Goal: Information Seeking & Learning: Find specific fact

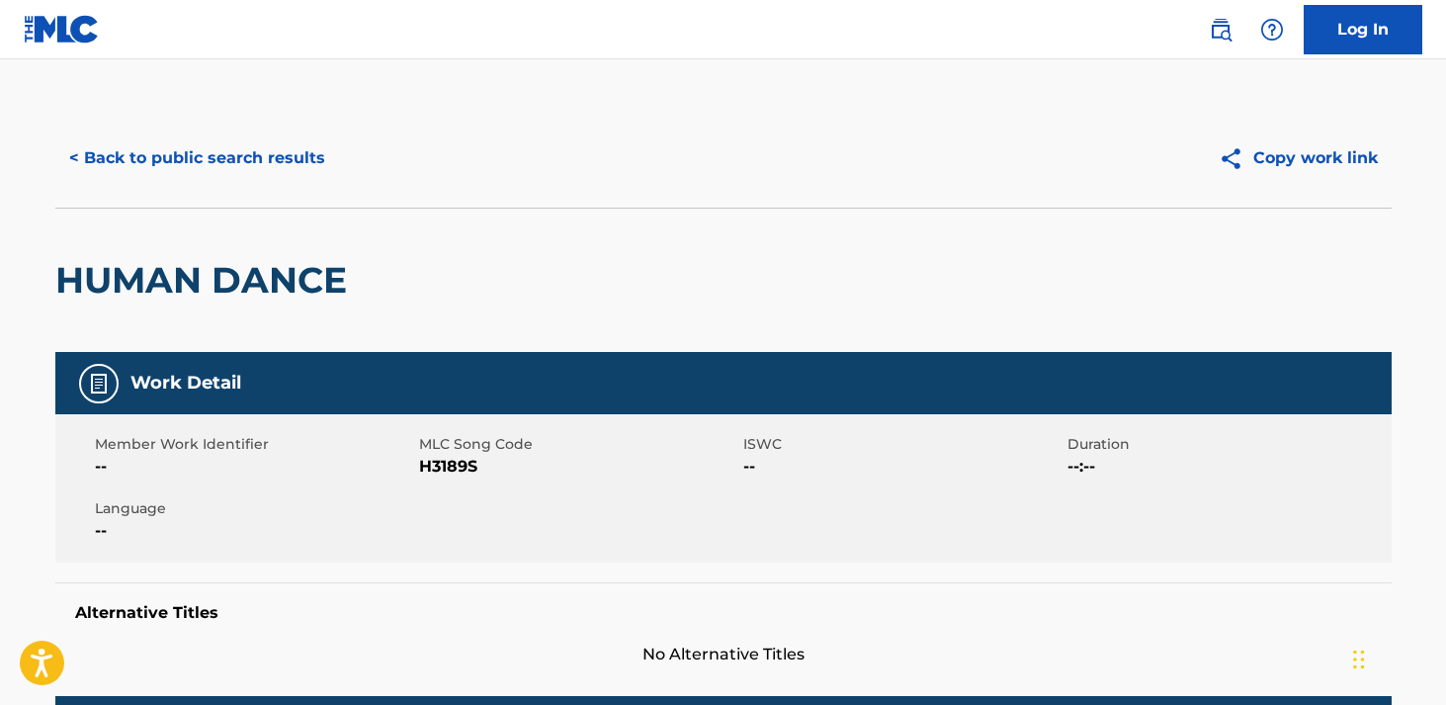
drag, startPoint x: 181, startPoint y: 151, endPoint x: 194, endPoint y: 155, distance: 13.4
click at [181, 151] on button "< Back to public search results" at bounding box center [197, 157] width 284 height 49
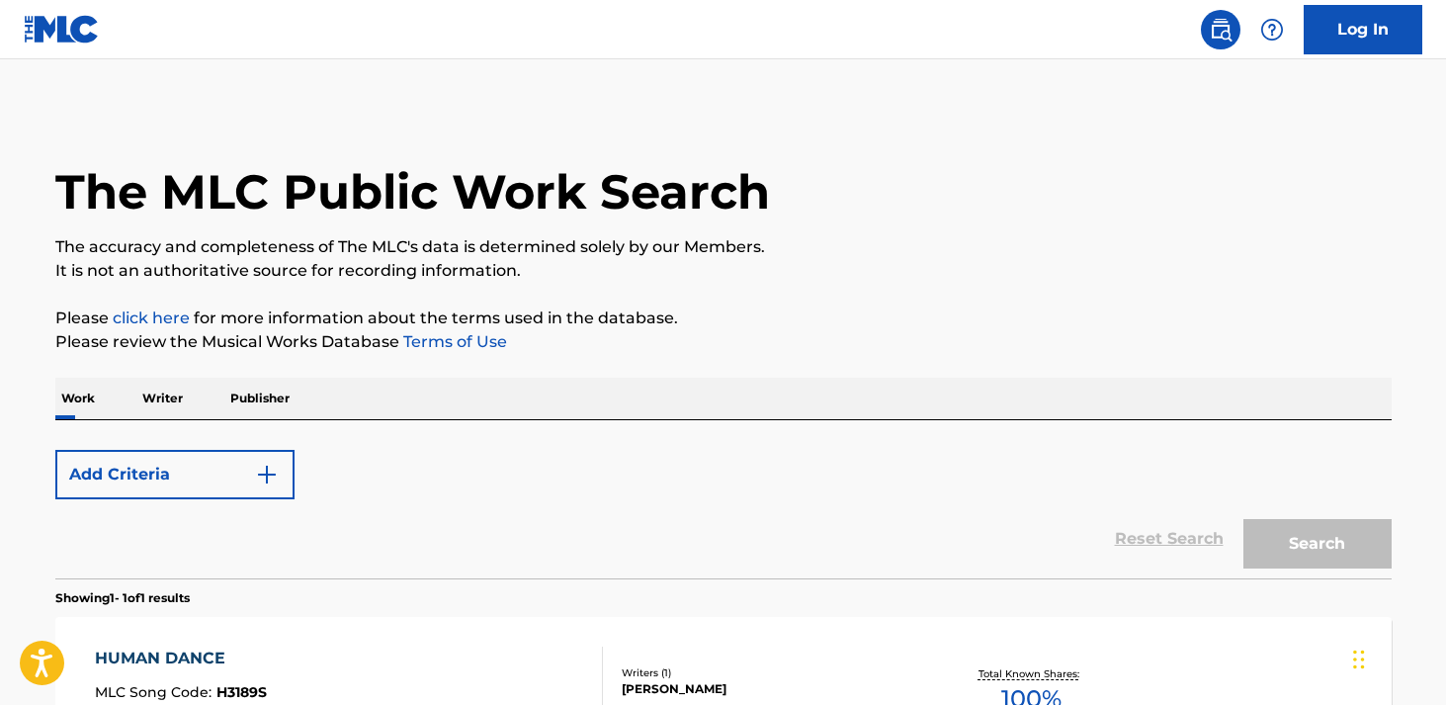
scroll to position [258, 0]
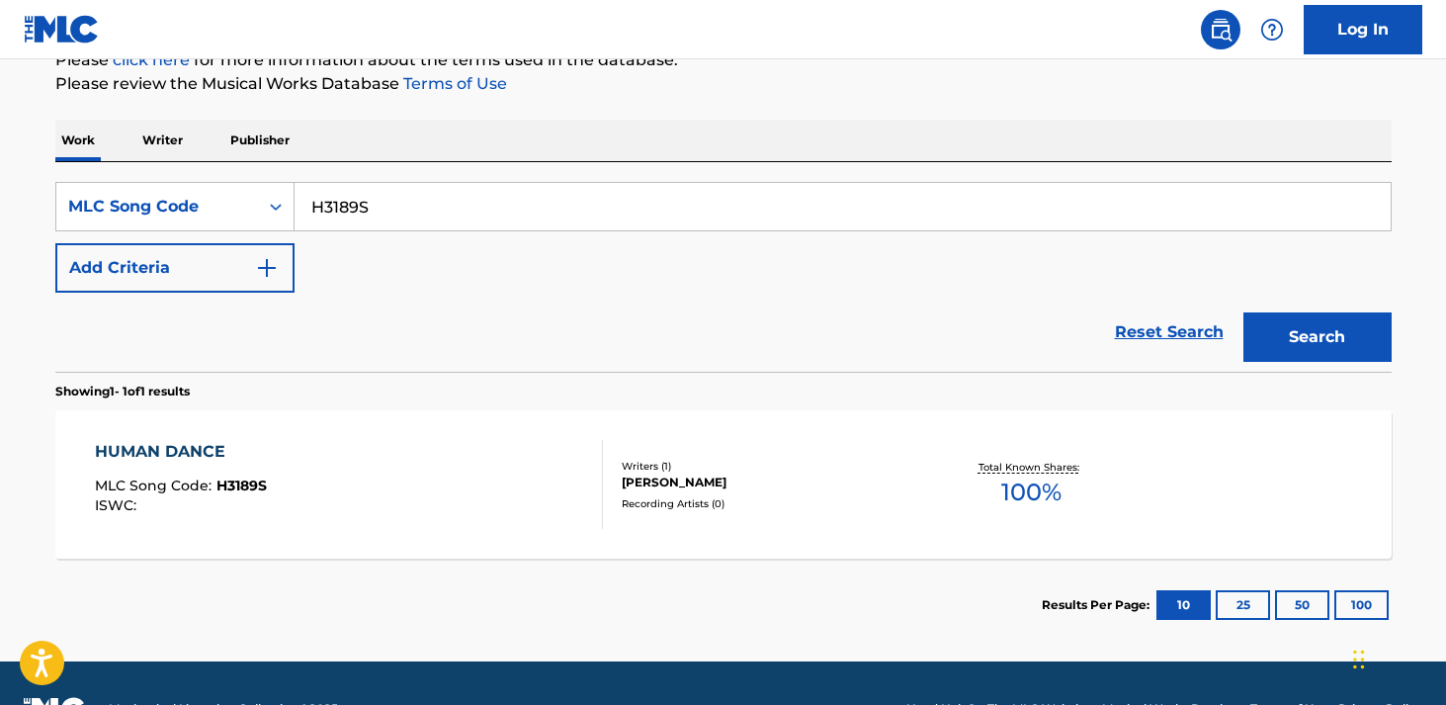
click at [517, 218] on input "H3189S" at bounding box center [842, 206] width 1096 height 47
click at [516, 218] on input "H3189S" at bounding box center [842, 206] width 1096 height 47
paste input "J24904"
type input "J24904"
click at [1243, 312] on button "Search" at bounding box center [1317, 336] width 148 height 49
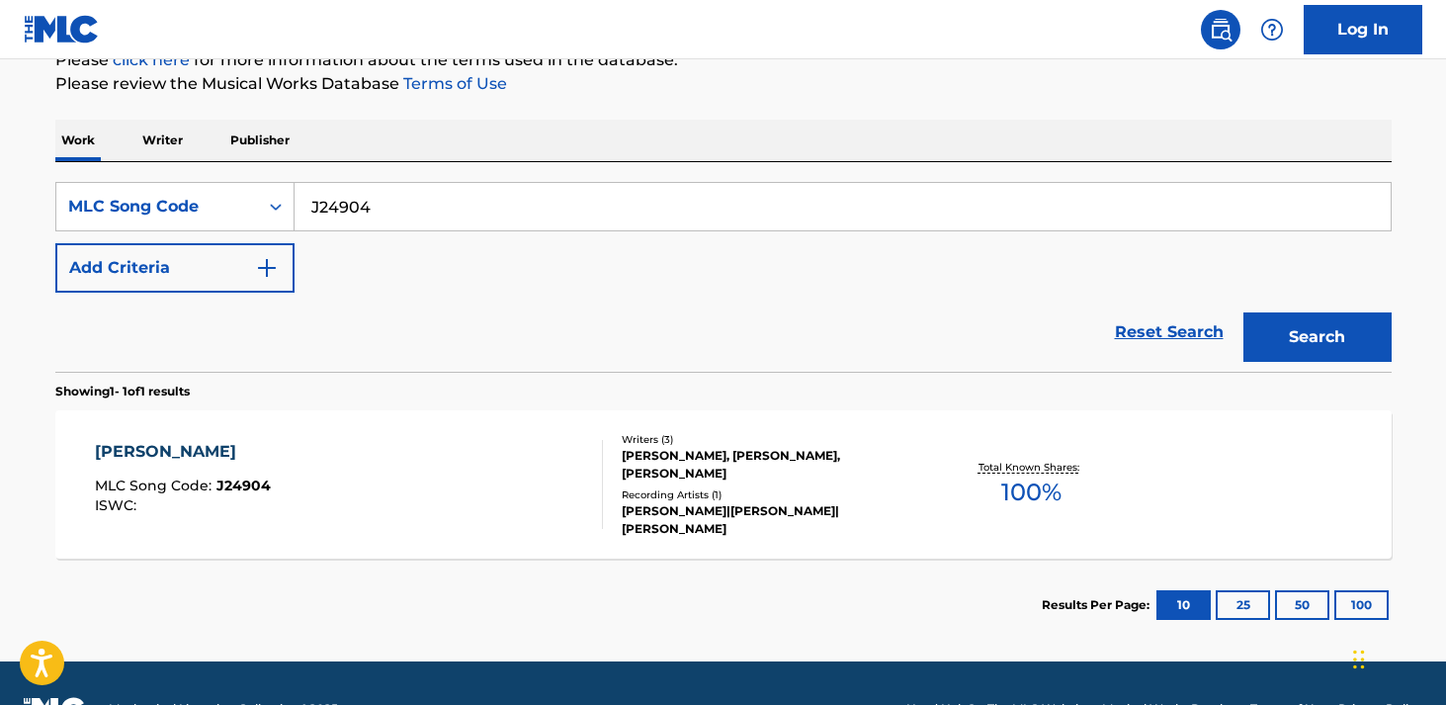
click at [323, 447] on div "[PERSON_NAME] MLC Song Code : J24904 ISWC :" at bounding box center [349, 484] width 508 height 89
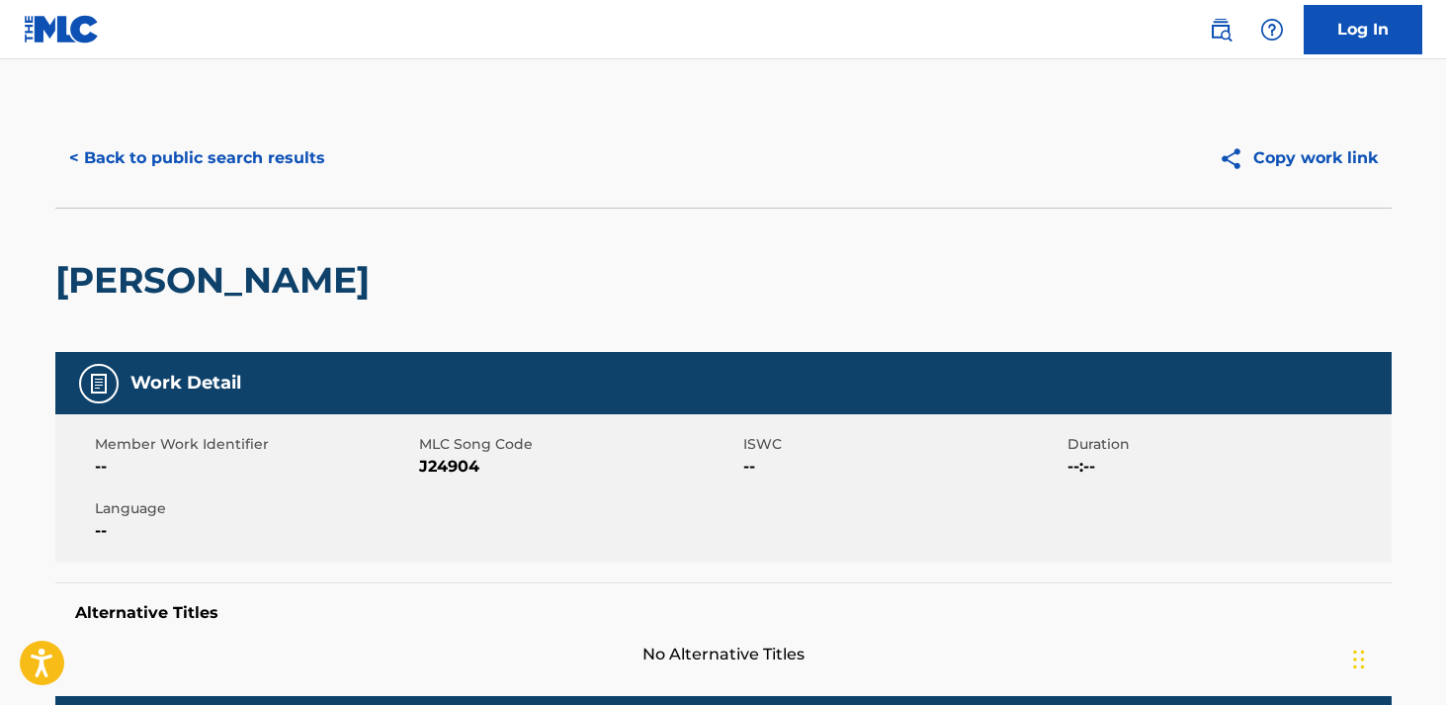
click at [248, 154] on button "< Back to public search results" at bounding box center [197, 157] width 284 height 49
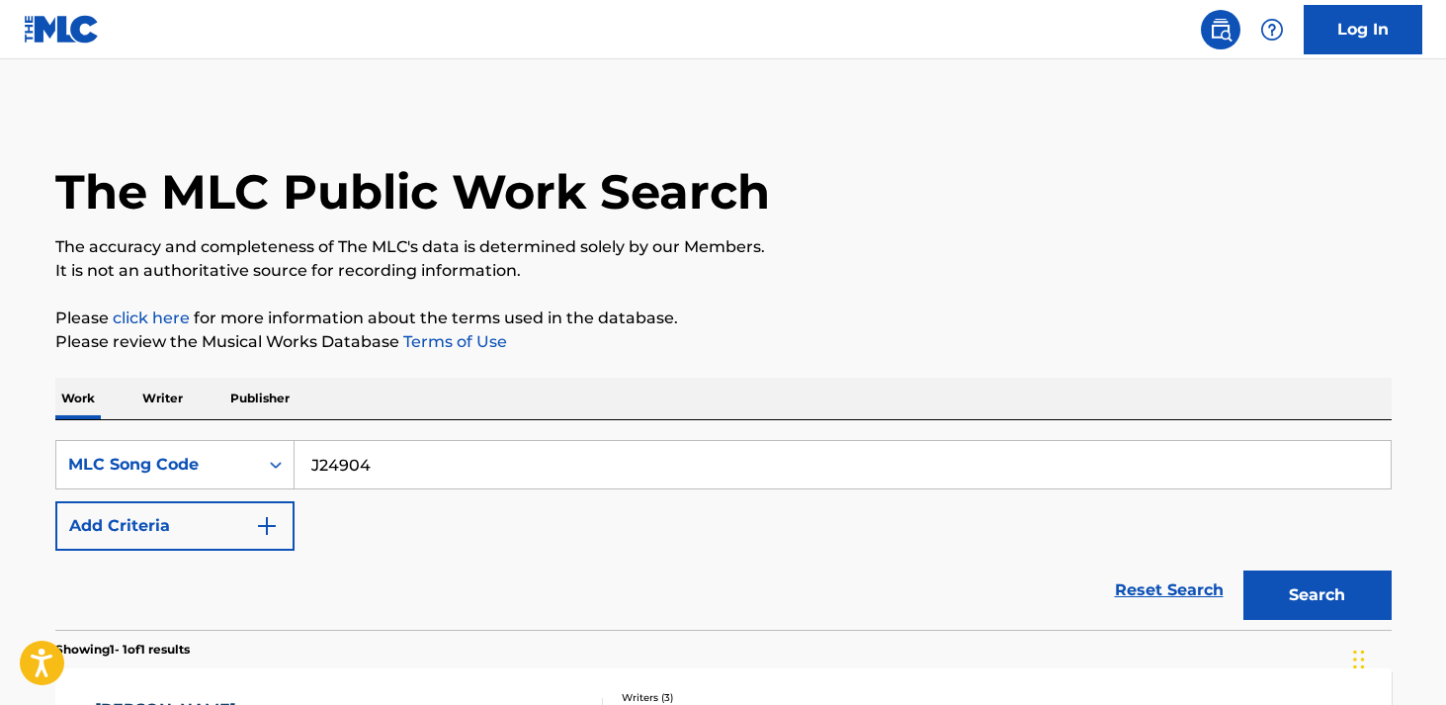
scroll to position [258, 0]
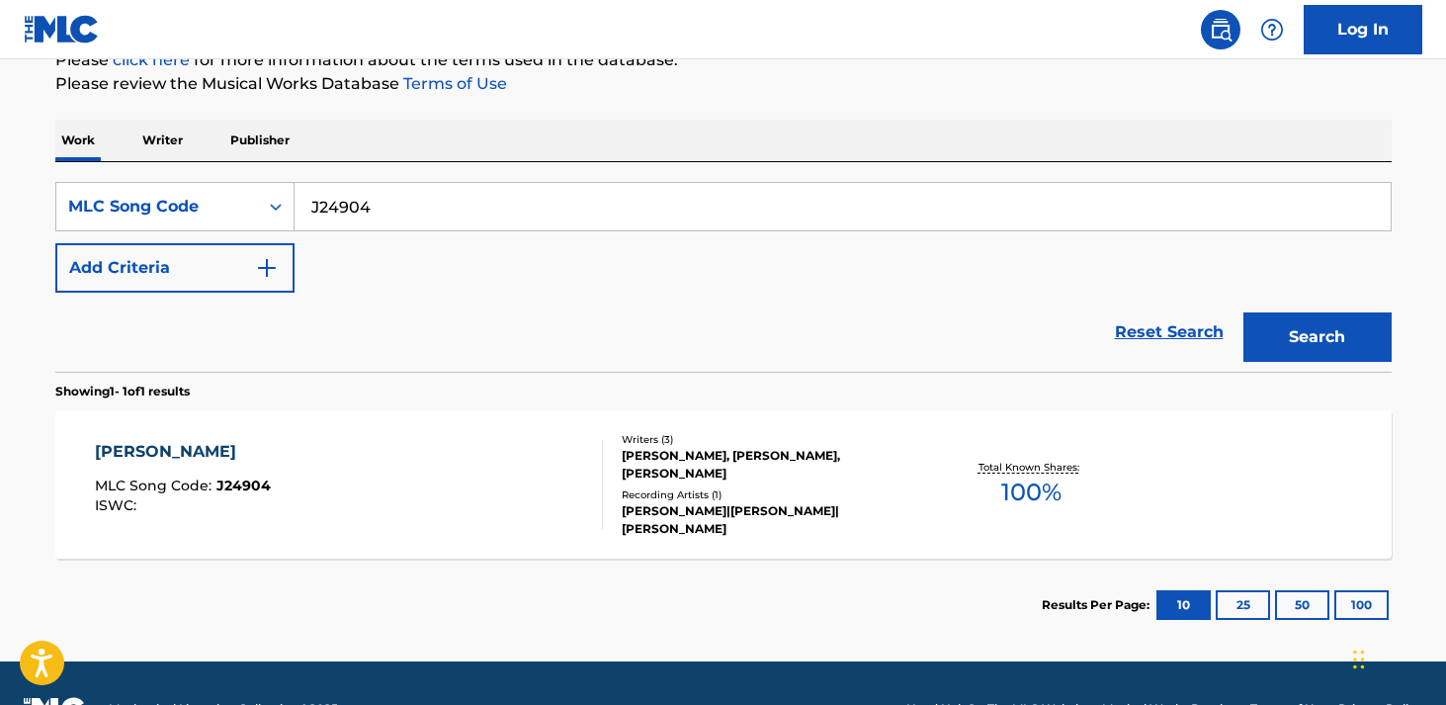
click at [623, 213] on input "J24904" at bounding box center [842, 206] width 1096 height 47
paste input "K26220"
type input "K26220"
click at [1243, 312] on button "Search" at bounding box center [1317, 336] width 148 height 49
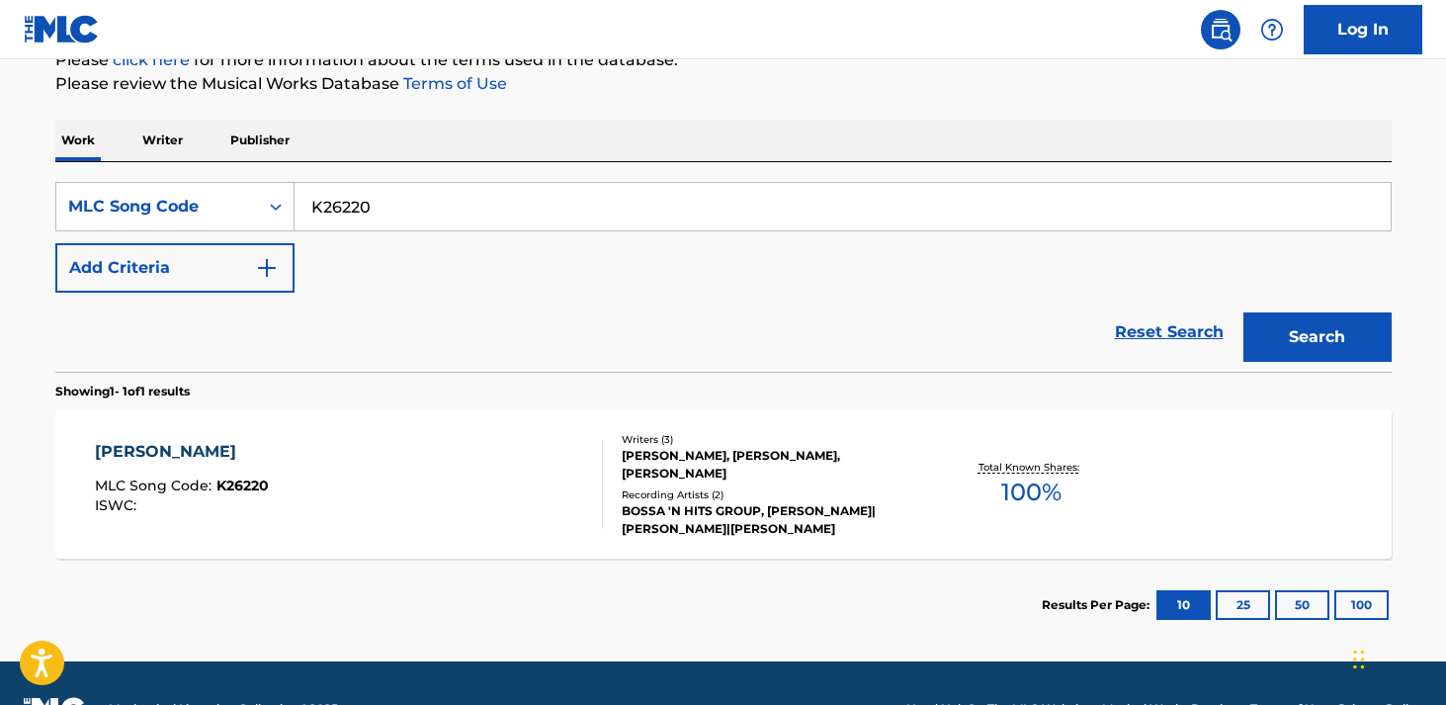
scroll to position [309, 0]
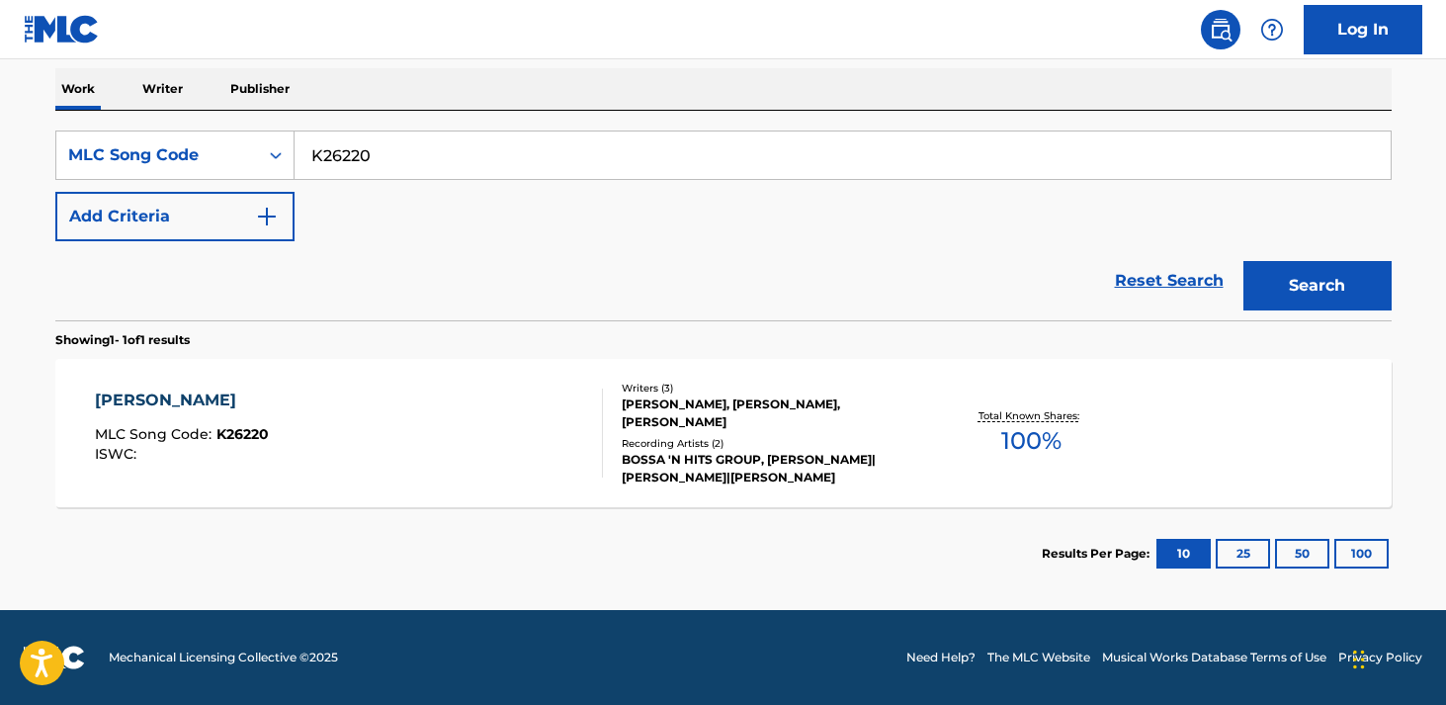
click at [475, 416] on div "[PERSON_NAME] MLC Song Code : K26220 ISWC :" at bounding box center [349, 432] width 508 height 89
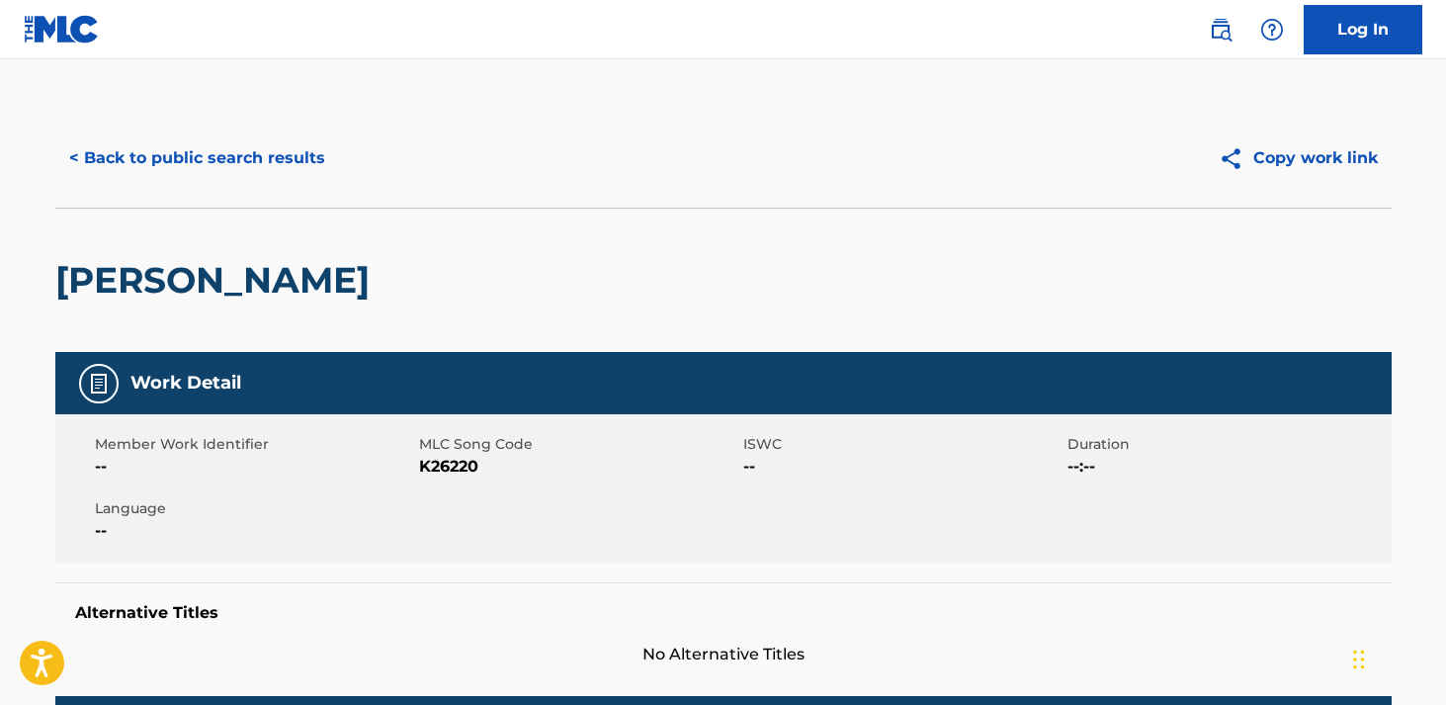
click at [40, 22] on img at bounding box center [62, 29] width 76 height 29
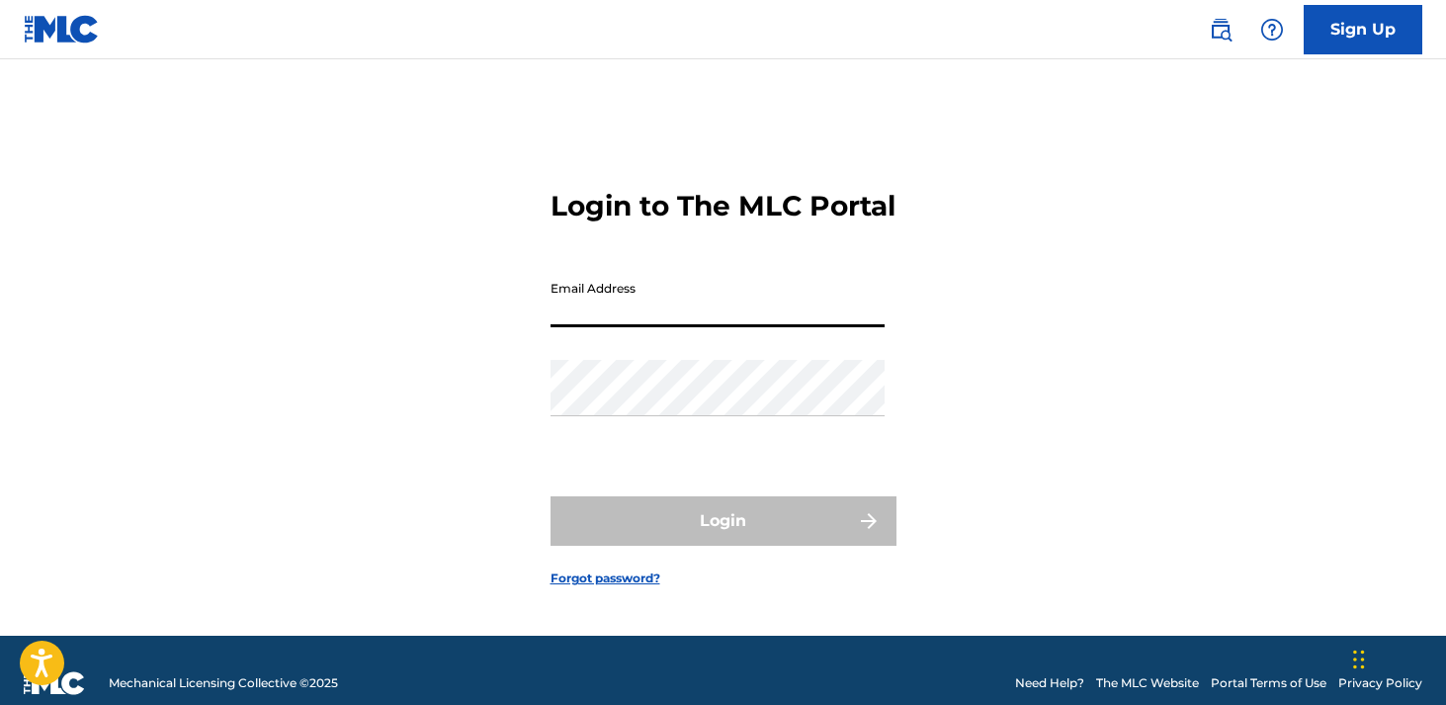
click at [685, 327] on input "Email Address" at bounding box center [717, 299] width 334 height 56
click at [717, 326] on input "Email Address" at bounding box center [717, 299] width 334 height 56
type input "[PERSON_NAME][EMAIL_ADDRESS][DOMAIN_NAME]"
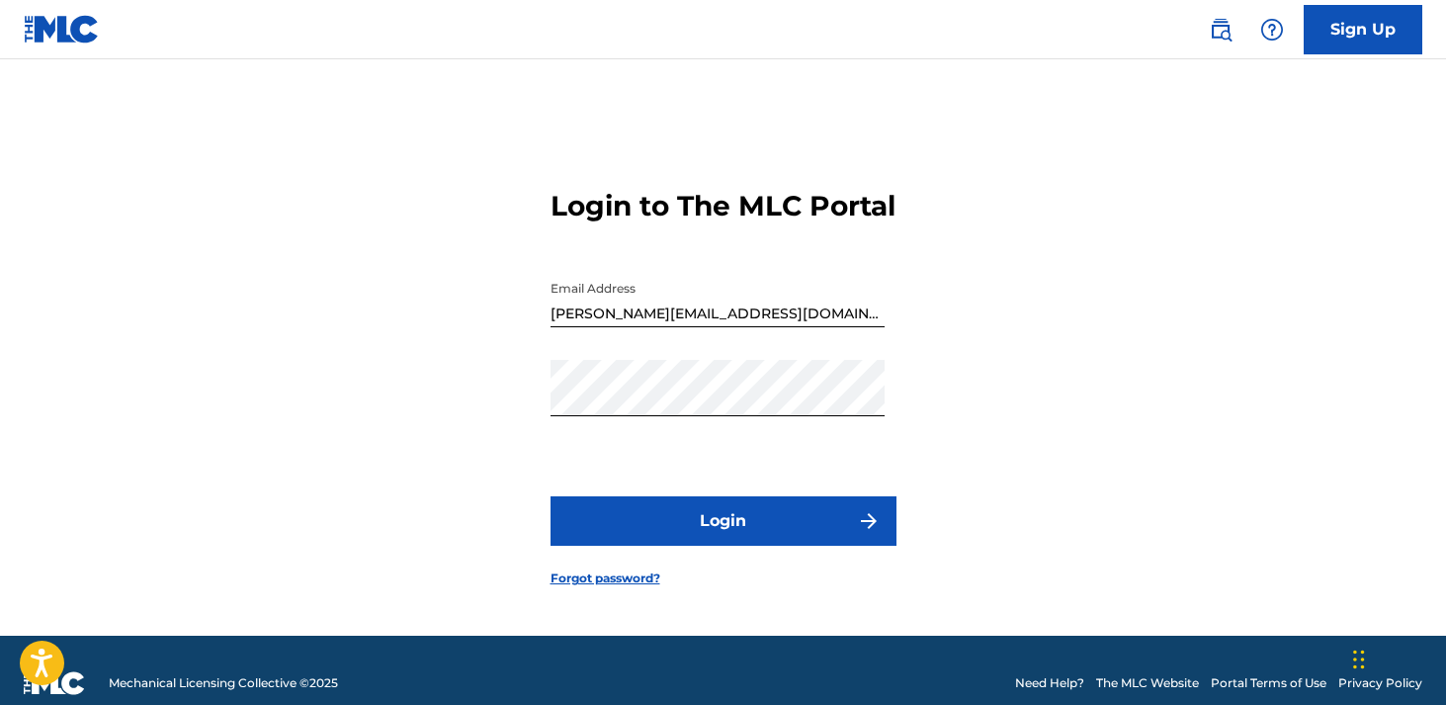
click at [733, 527] on button "Login" at bounding box center [723, 520] width 346 height 49
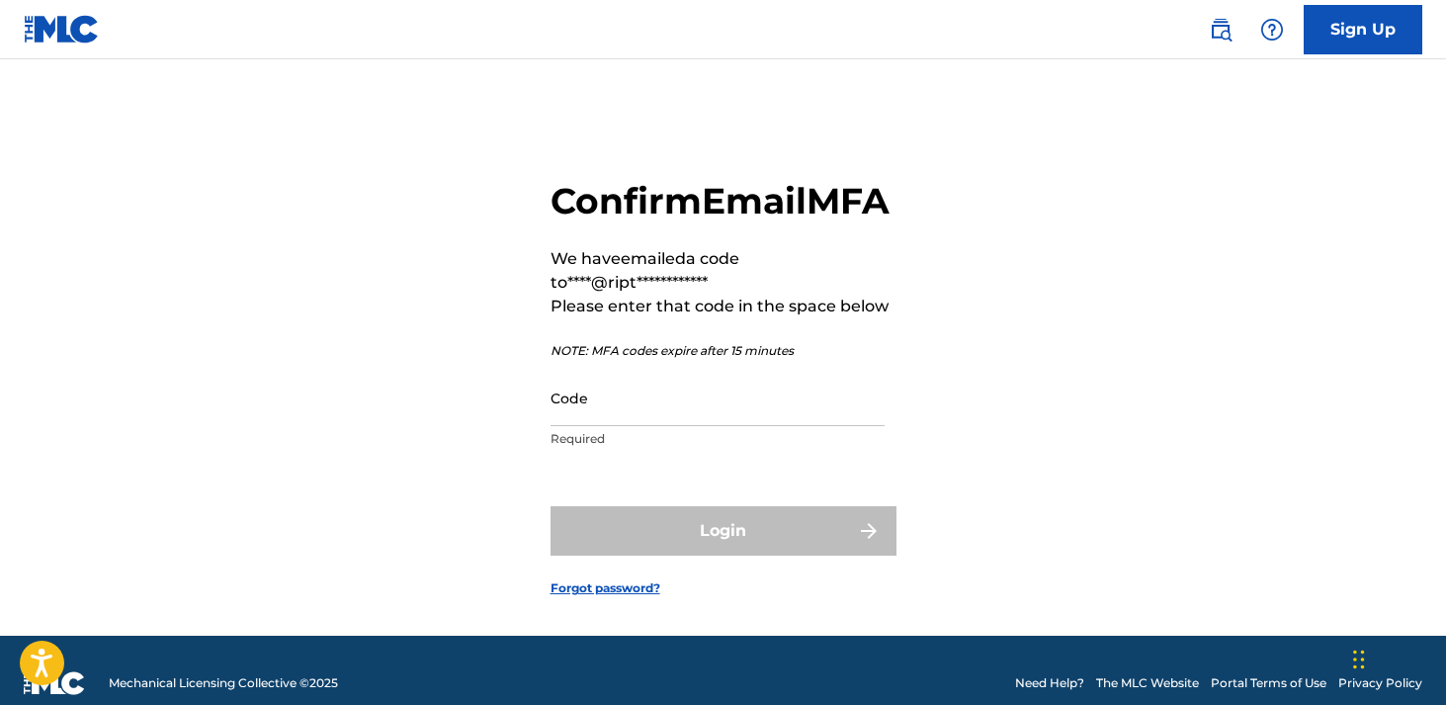
click at [675, 426] on input "Code" at bounding box center [717, 398] width 334 height 56
paste input "871936"
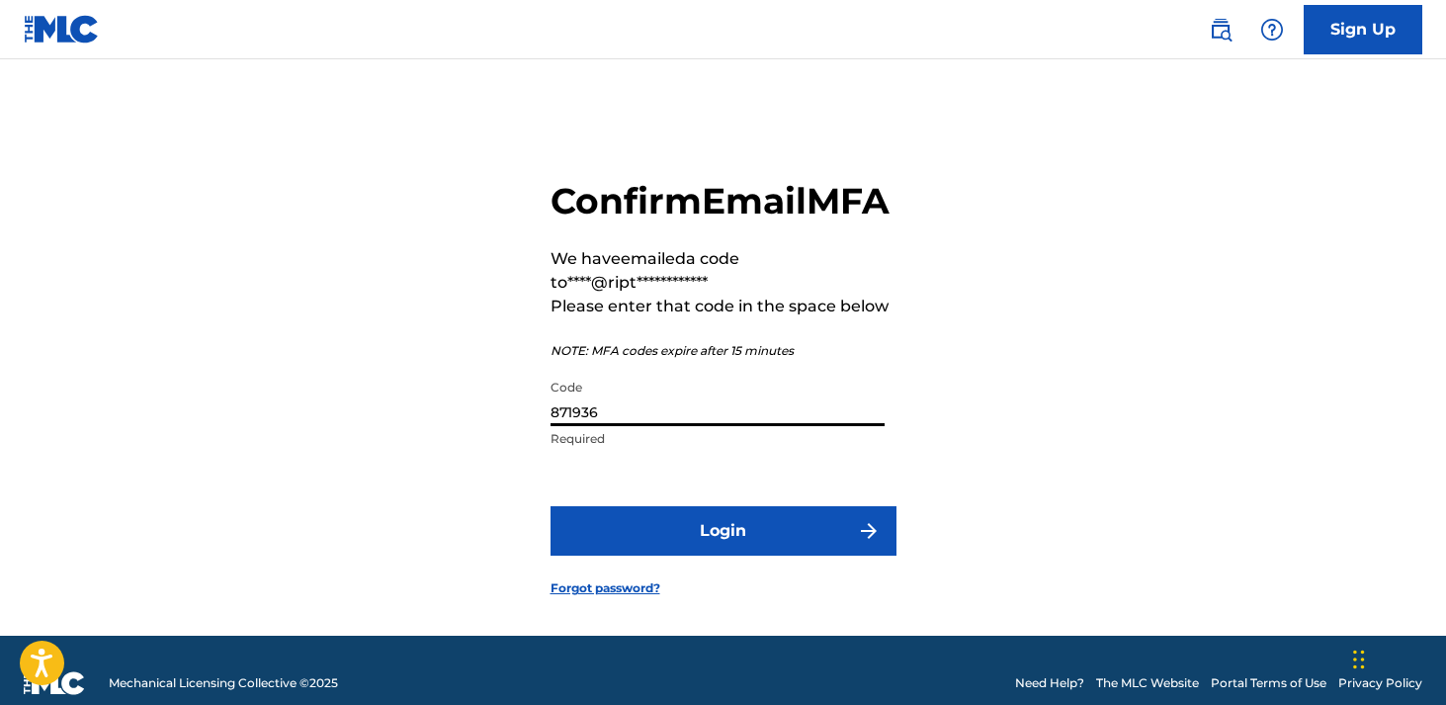
type input "871936"
click at [722, 546] on button "Login" at bounding box center [723, 530] width 346 height 49
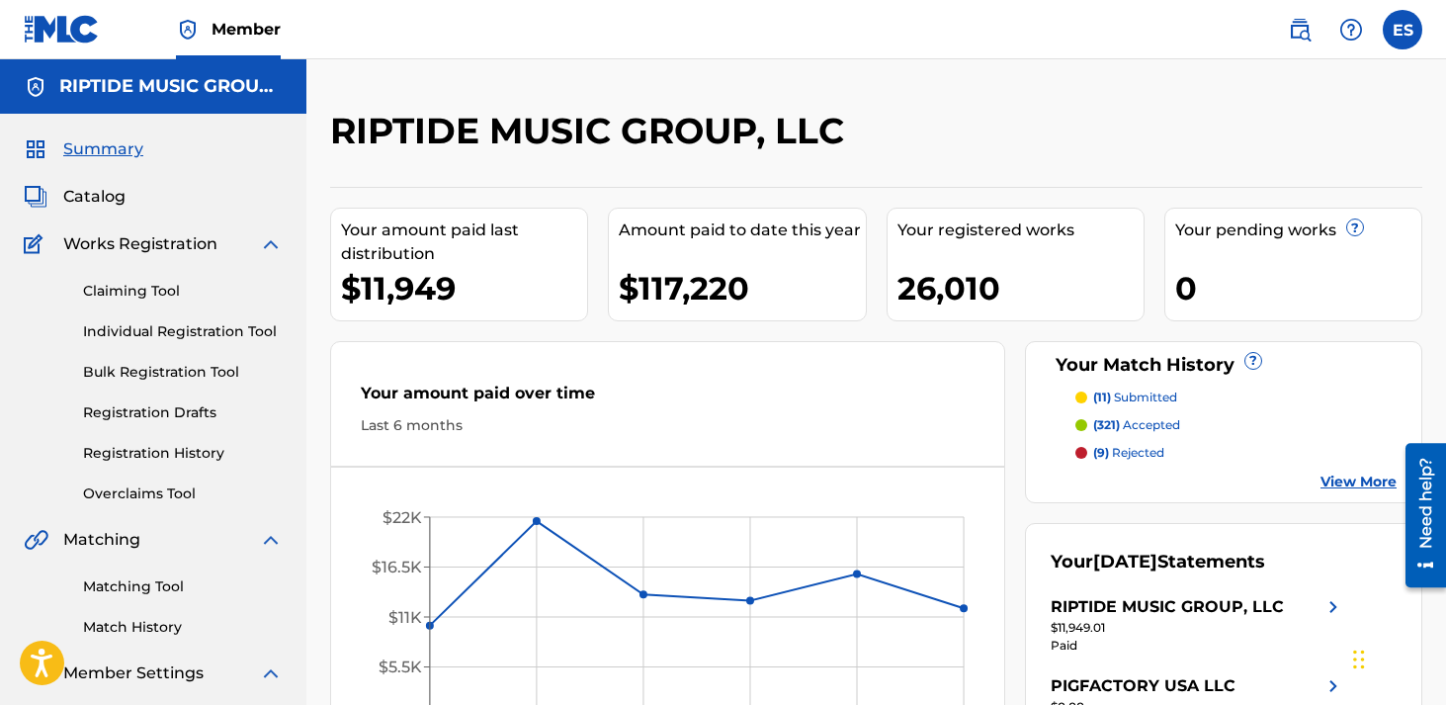
click at [68, 200] on span "Catalog" at bounding box center [94, 197] width 62 height 24
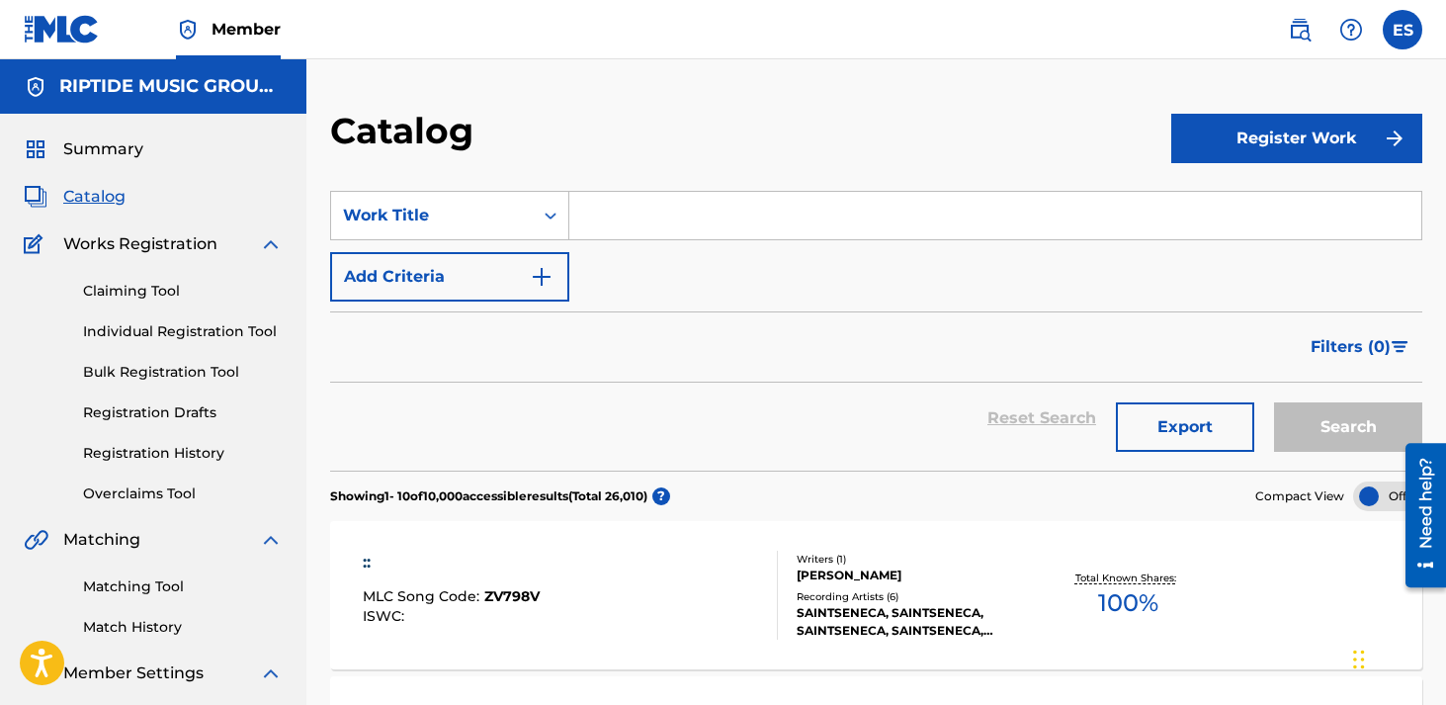
click at [635, 212] on input "Search Form" at bounding box center [995, 215] width 852 height 47
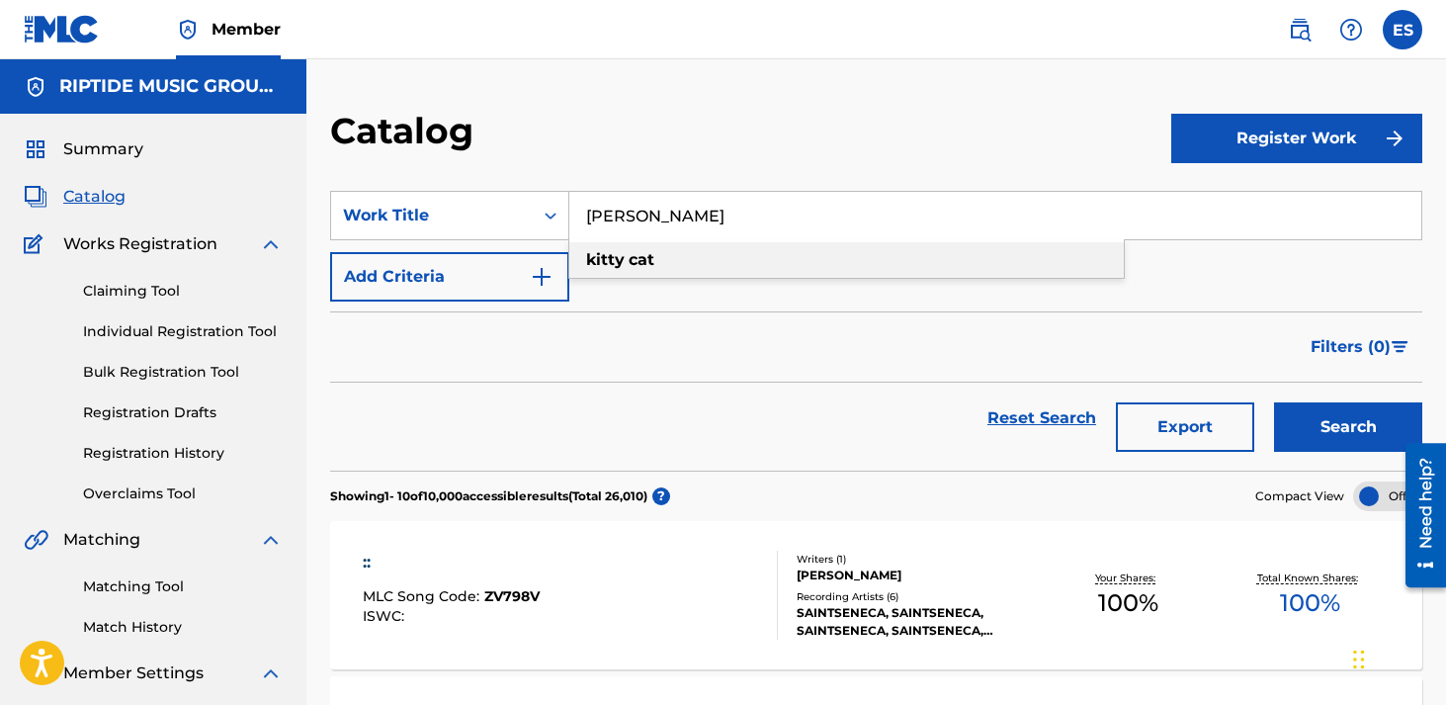
type input "[PERSON_NAME]"
click at [616, 260] on strong "kitty" at bounding box center [605, 259] width 39 height 19
click at [1315, 423] on button "Search" at bounding box center [1348, 426] width 148 height 49
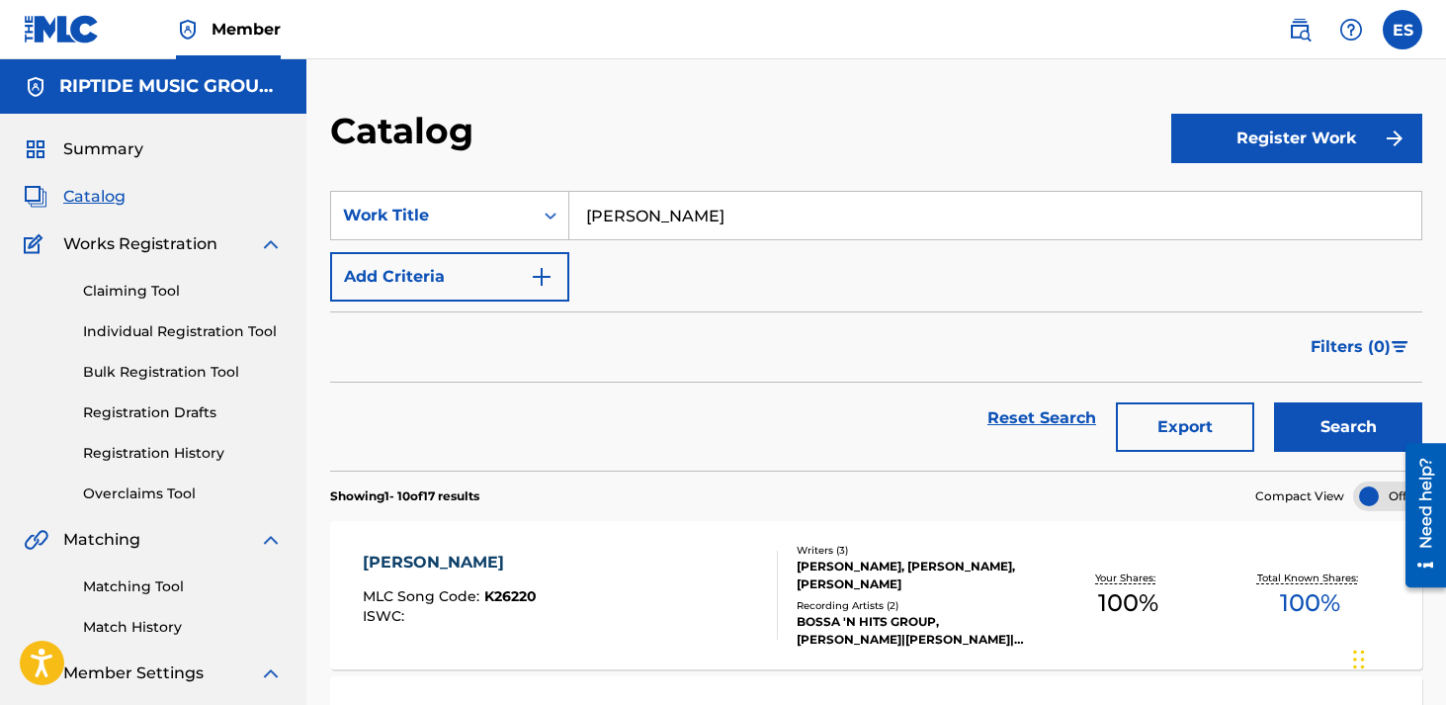
scroll to position [167, 0]
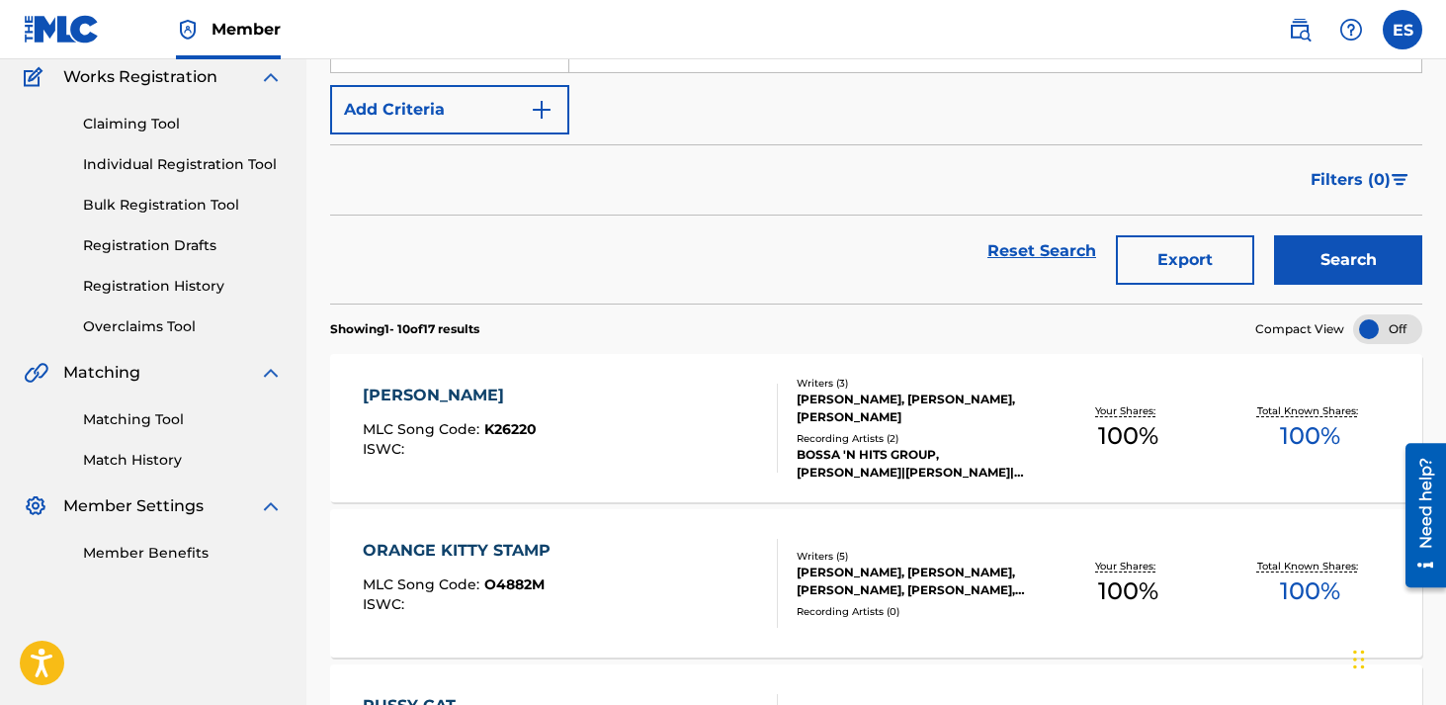
click at [610, 440] on div "[PERSON_NAME] MLC Song Code : K26220 ISWC :" at bounding box center [570, 427] width 415 height 89
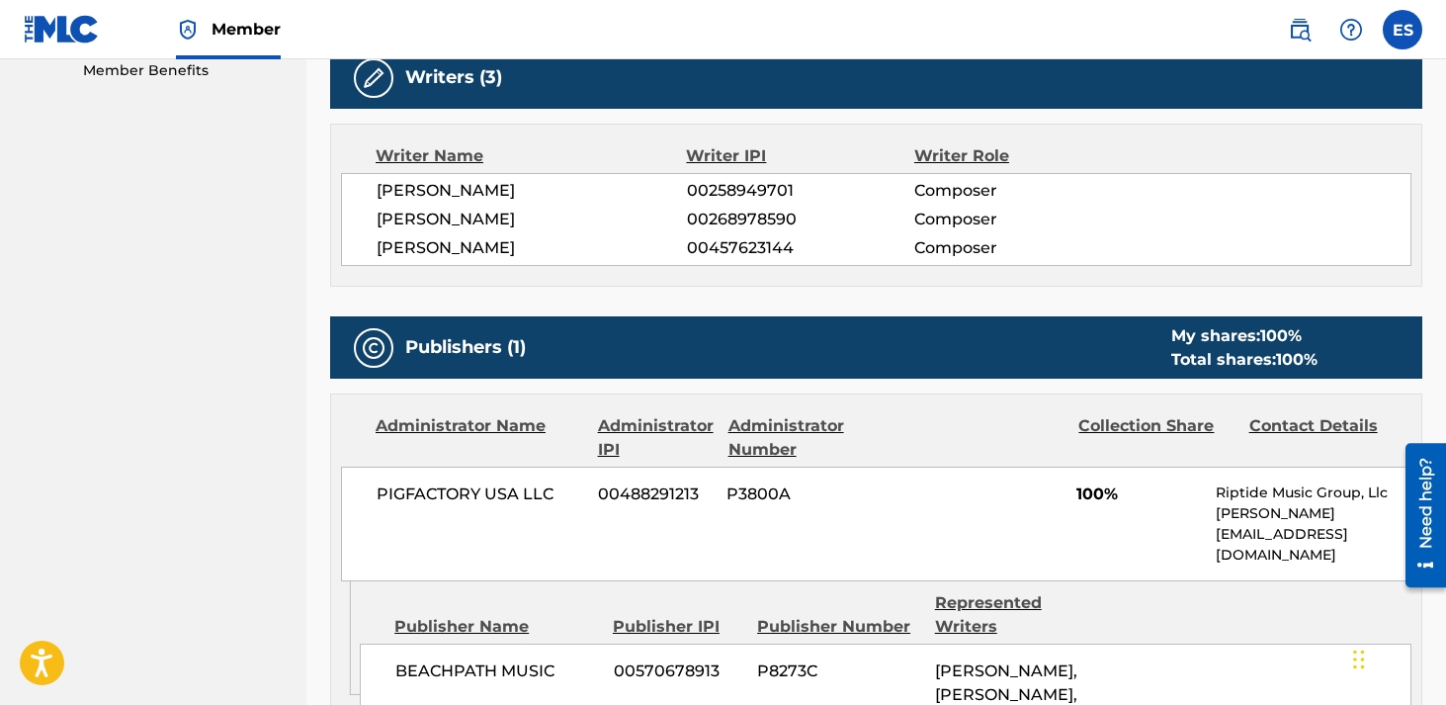
scroll to position [661, 0]
